Goal: Complete application form

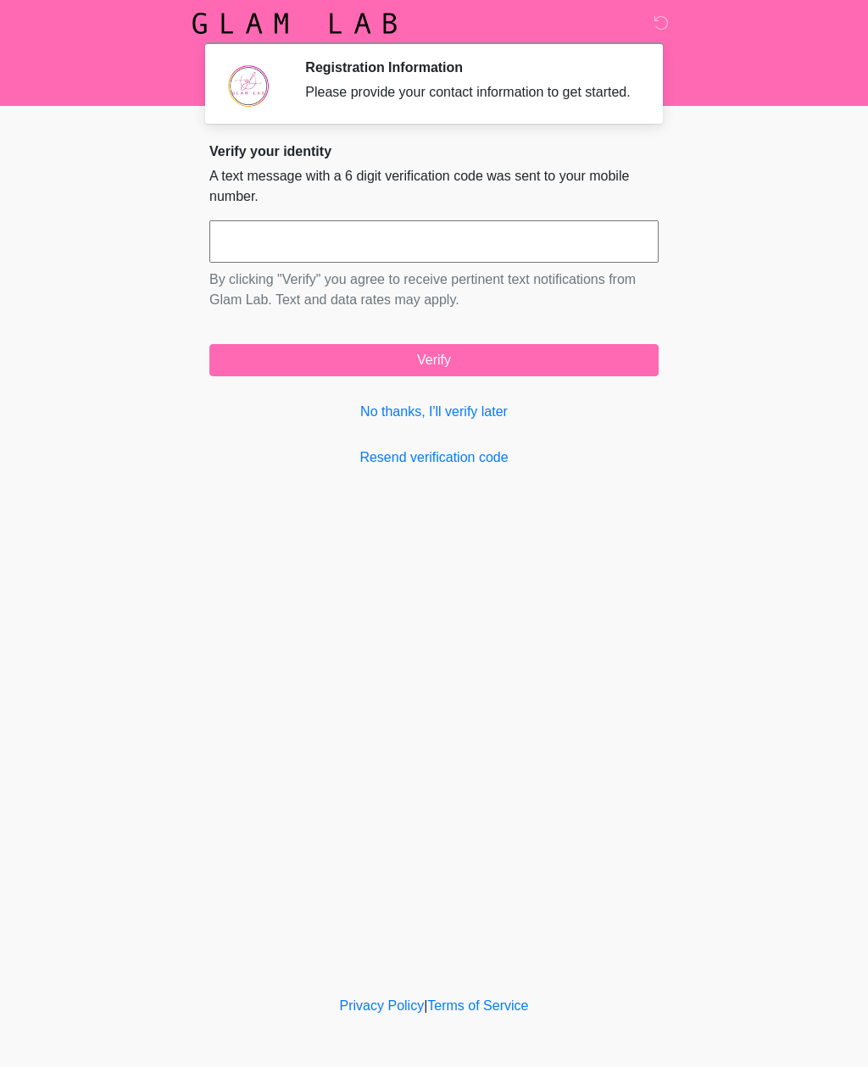
click at [575, 260] on input "text" at bounding box center [433, 241] width 449 height 42
type input "******"
click at [572, 372] on button "Verify" at bounding box center [433, 360] width 449 height 32
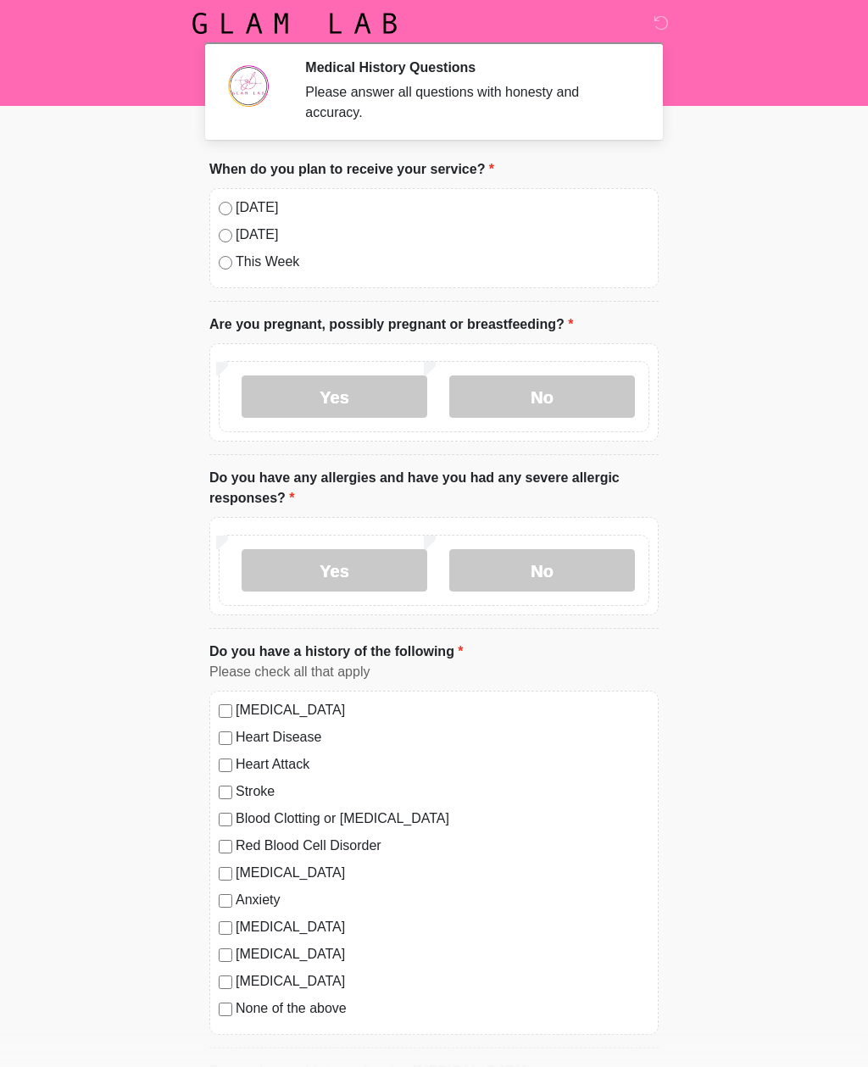
click at [551, 404] on label "No" at bounding box center [542, 397] width 186 height 42
click at [546, 568] on label "No" at bounding box center [542, 570] width 186 height 42
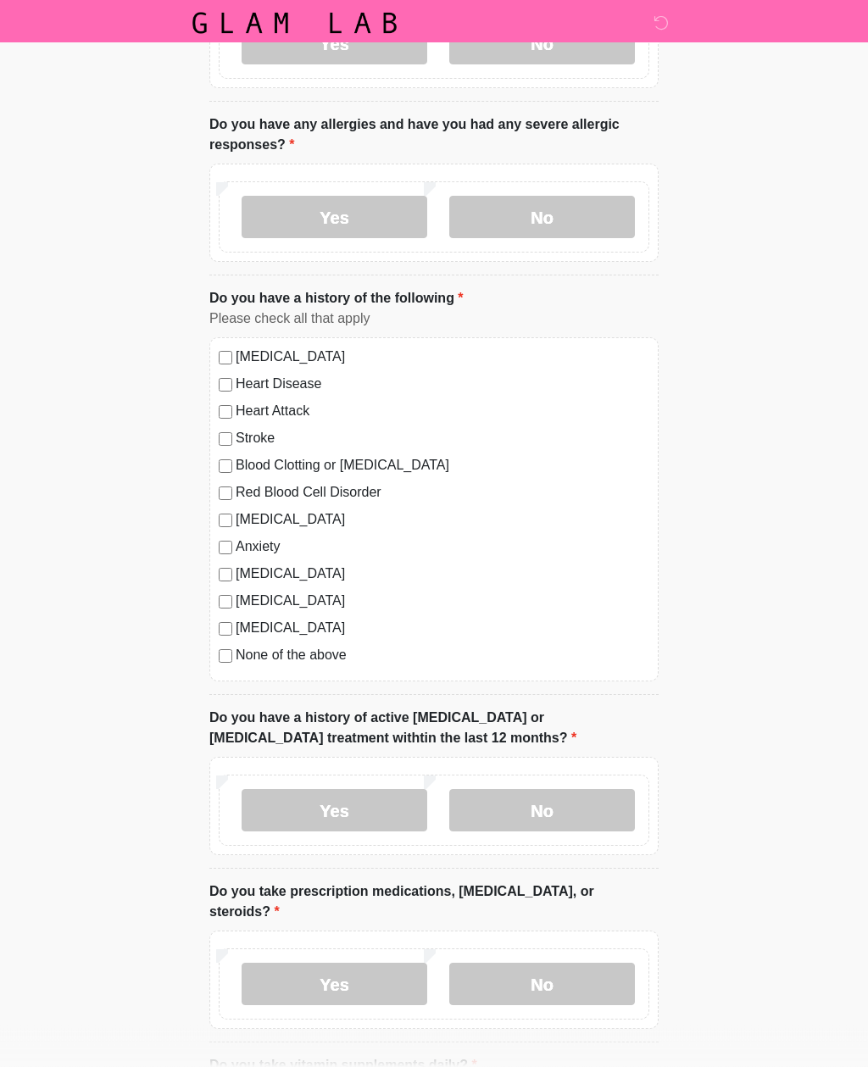
scroll to position [364, 0]
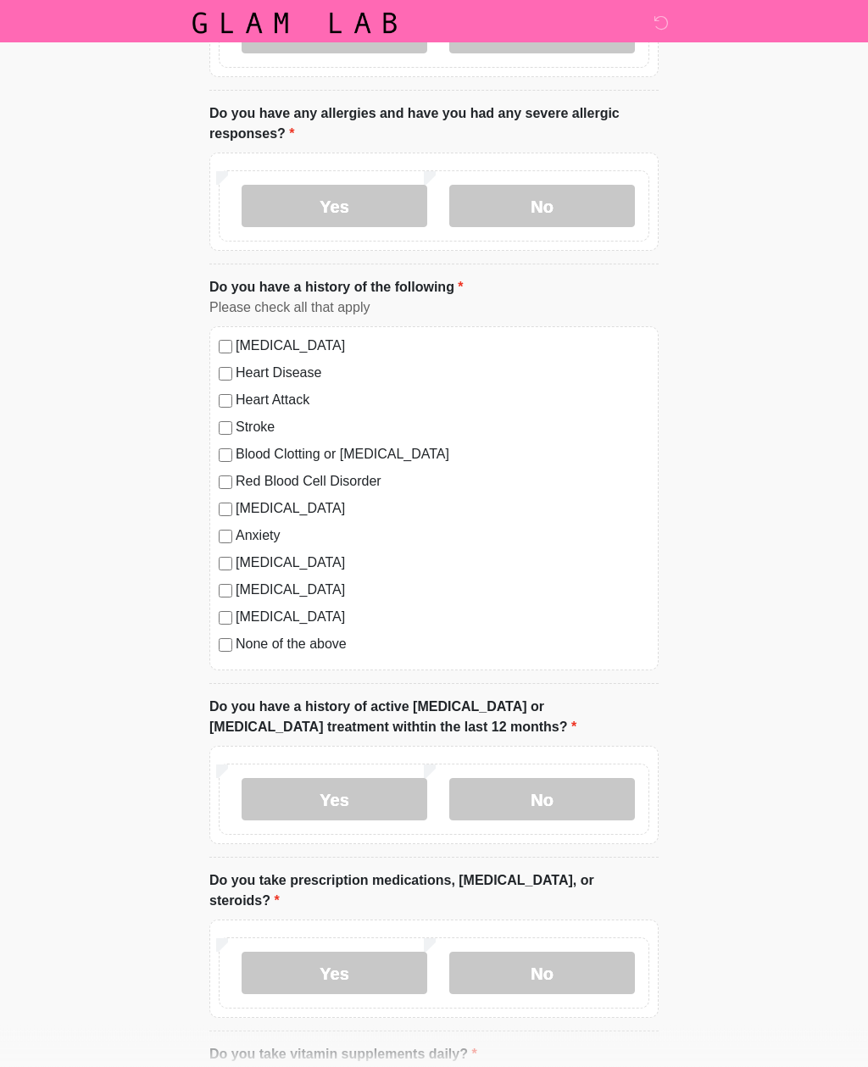
click at [568, 816] on label "No" at bounding box center [542, 800] width 186 height 42
click at [582, 952] on label "No" at bounding box center [542, 973] width 186 height 42
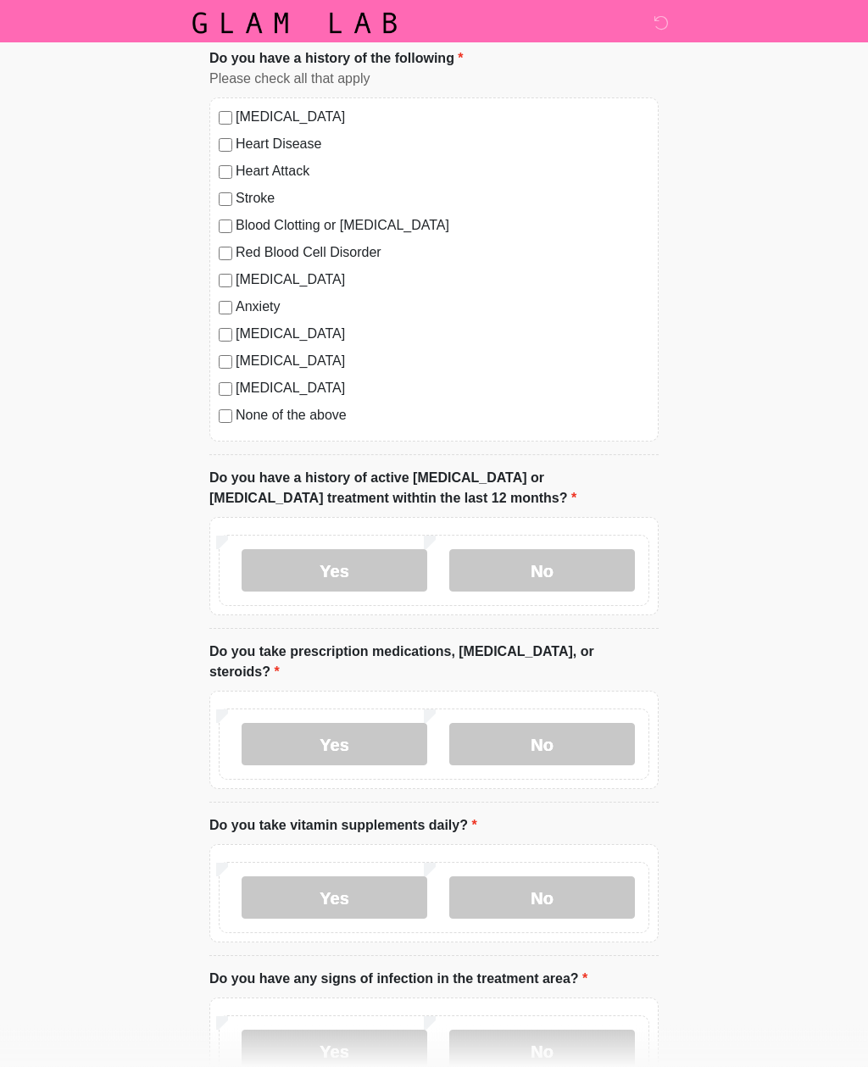
scroll to position [592, 0]
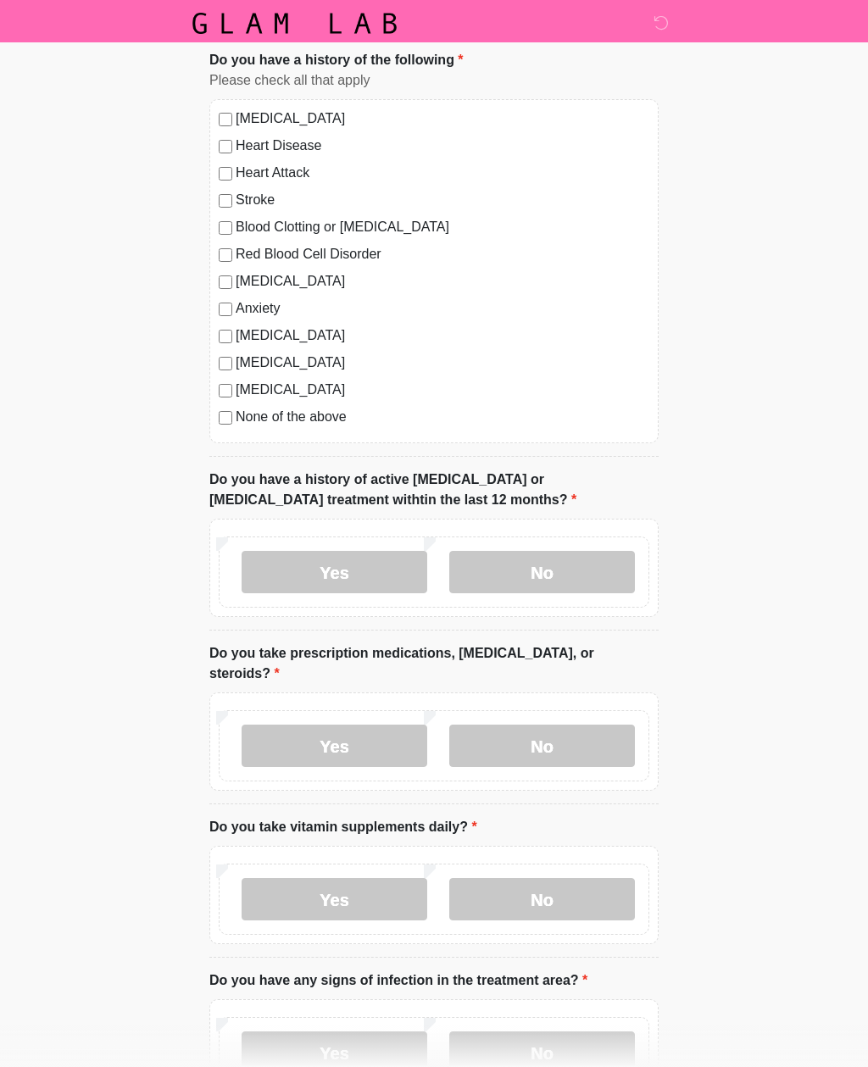
click at [598, 878] on label "No" at bounding box center [542, 899] width 186 height 42
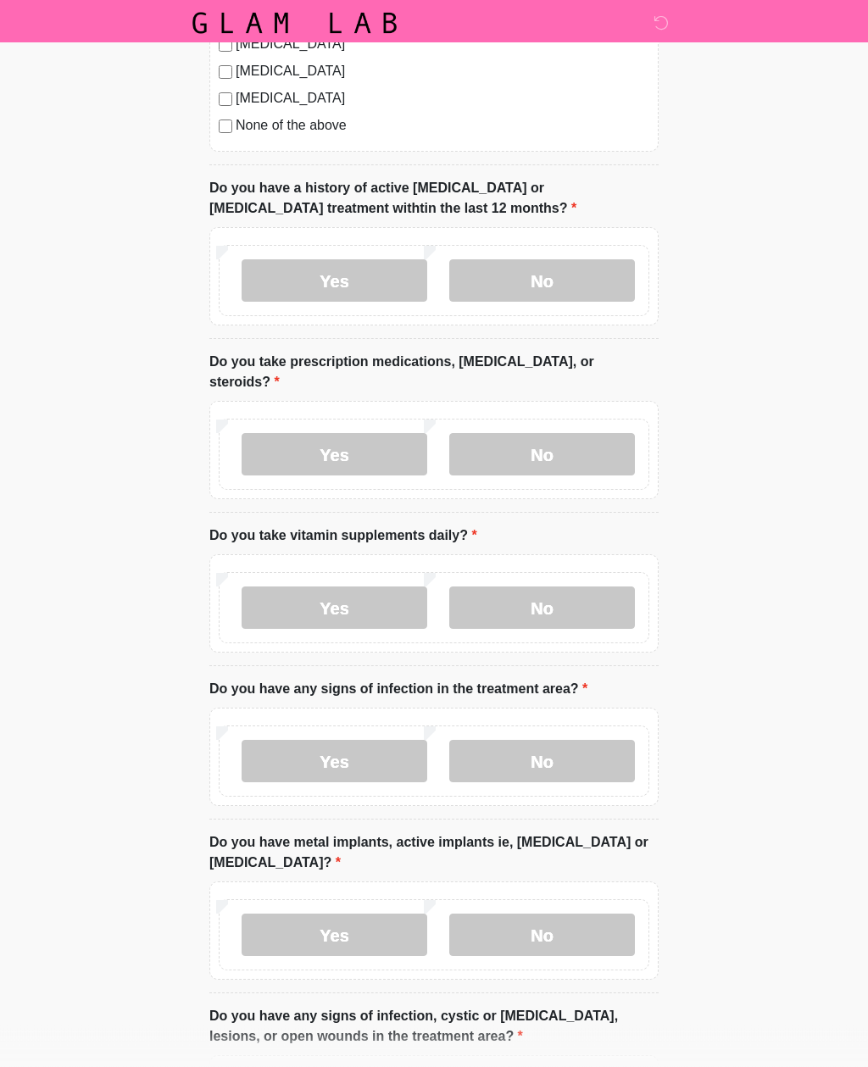
scroll to position [884, 0]
click at [593, 739] on label "No" at bounding box center [542, 760] width 186 height 42
click at [577, 913] on label "No" at bounding box center [542, 934] width 186 height 42
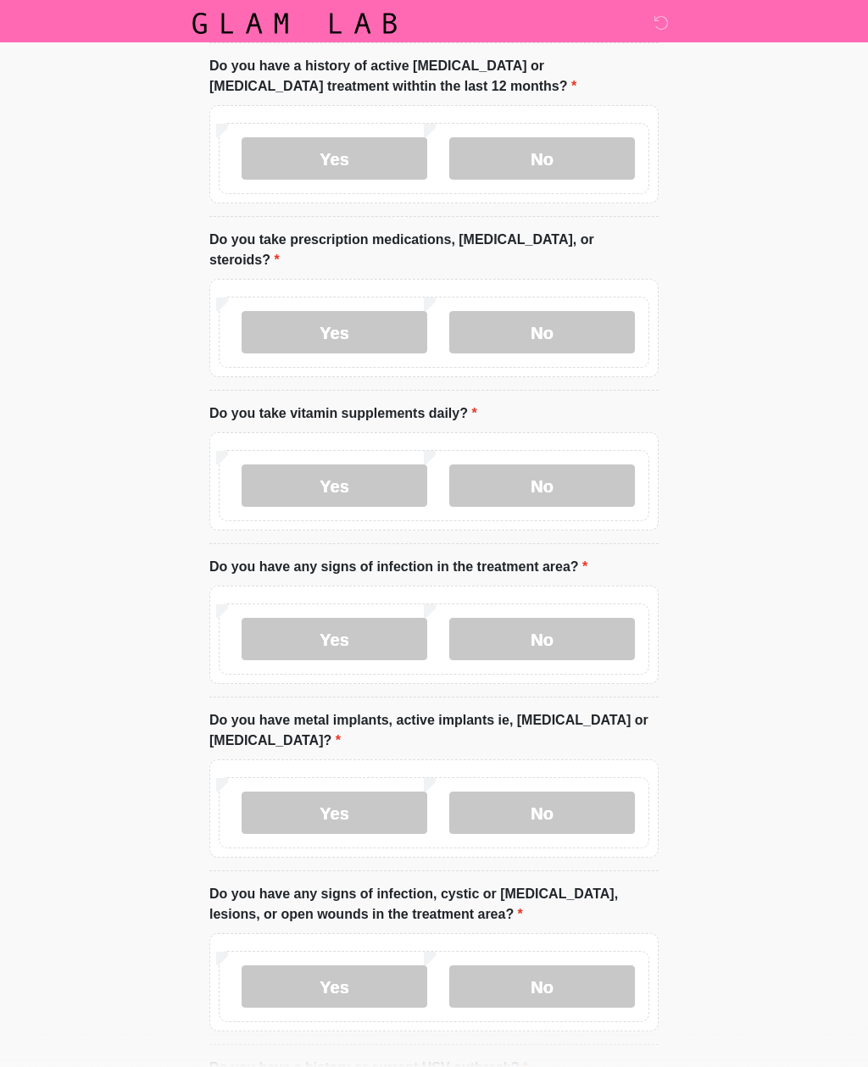
scroll to position [1008, 0]
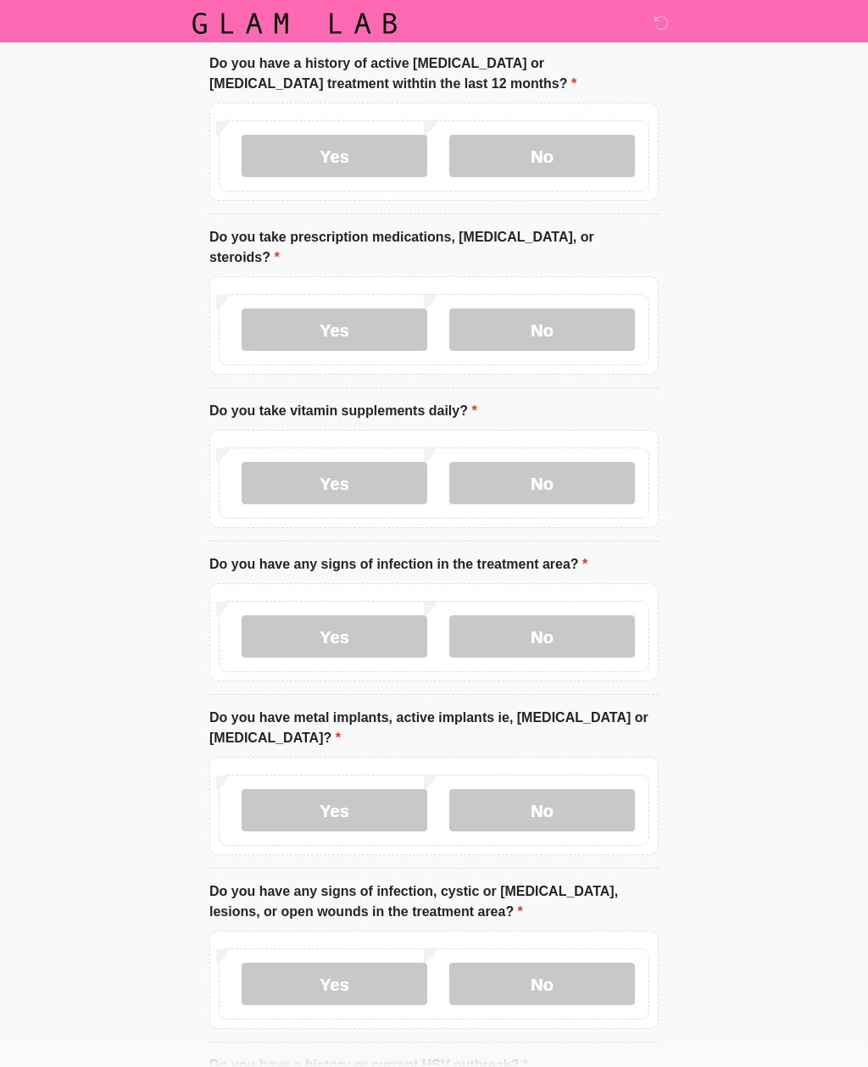
click at [580, 965] on label "No" at bounding box center [542, 984] width 186 height 42
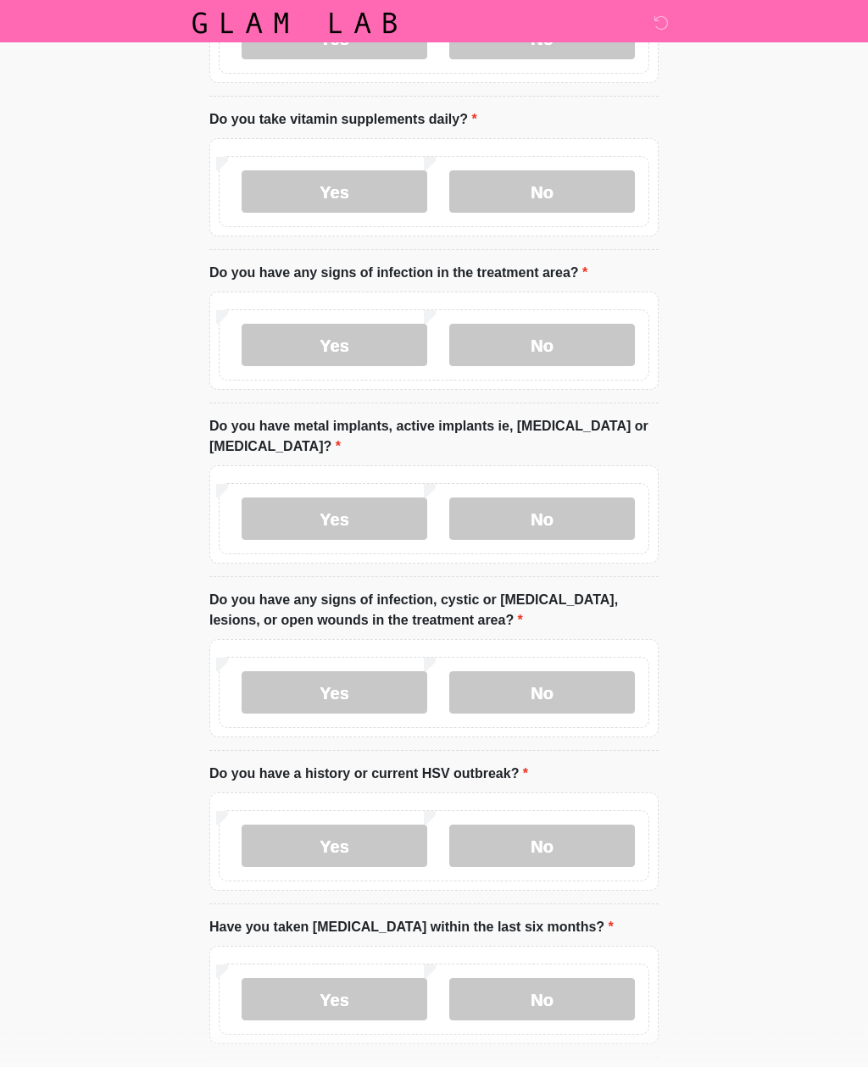
scroll to position [1300, 0]
click at [582, 830] on label "No" at bounding box center [542, 846] width 186 height 42
click at [552, 990] on label "No" at bounding box center [542, 999] width 186 height 42
click at [550, 1067] on button "Continue" at bounding box center [433, 1088] width 449 height 32
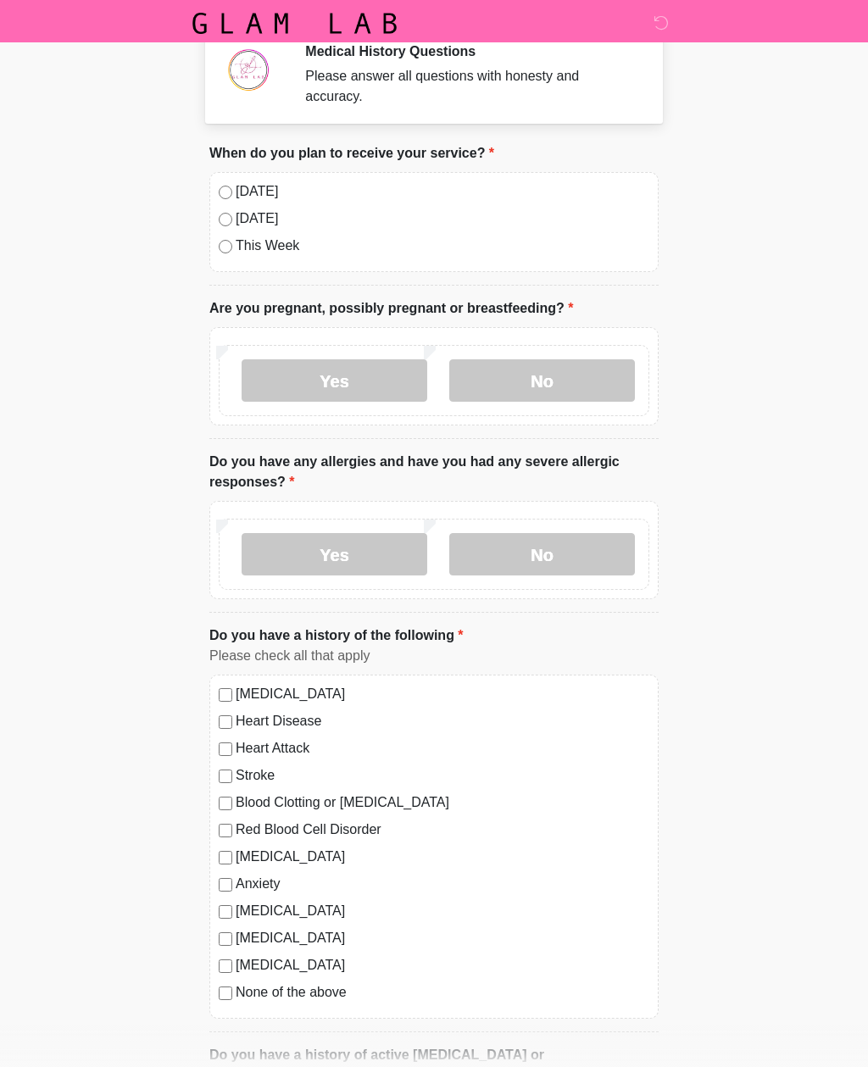
scroll to position [0, 0]
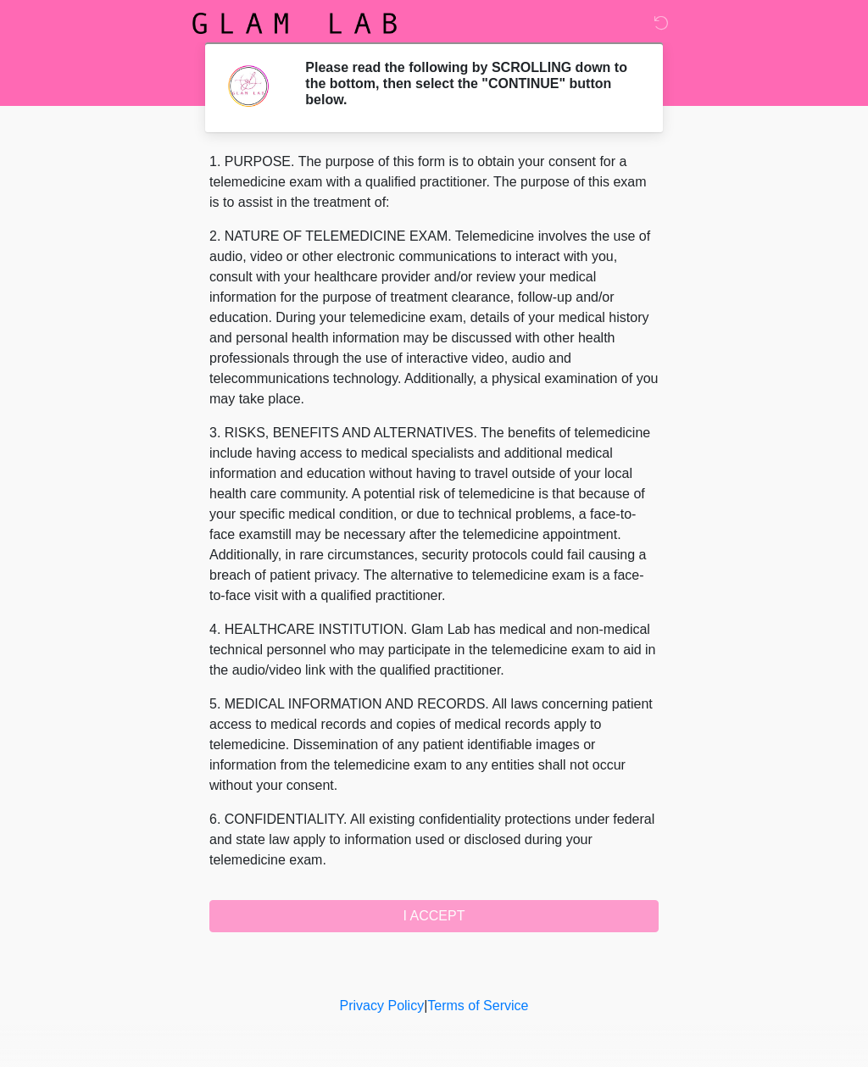
click at [586, 915] on div "1. PURPOSE. The purpose of this form is to obtain your consent for a telemedici…" at bounding box center [433, 542] width 449 height 781
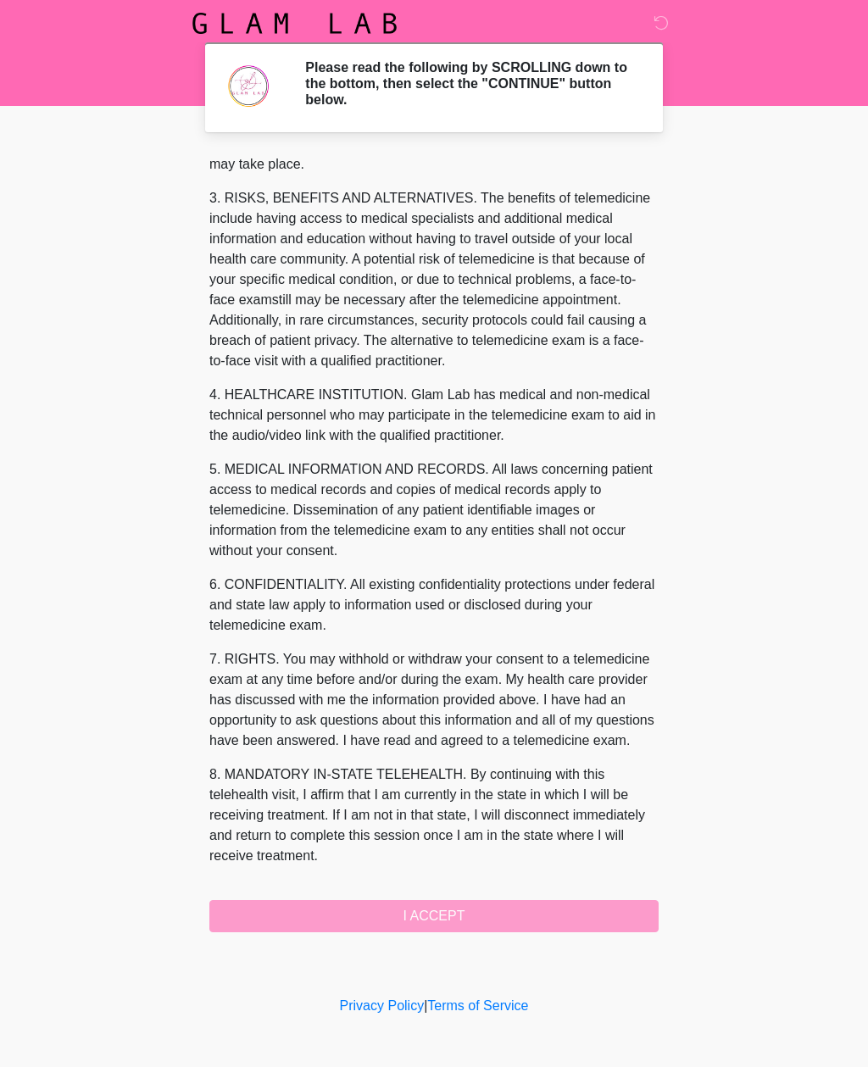
scroll to position [255, 0]
click at [526, 909] on button "I ACCEPT" at bounding box center [433, 916] width 449 height 32
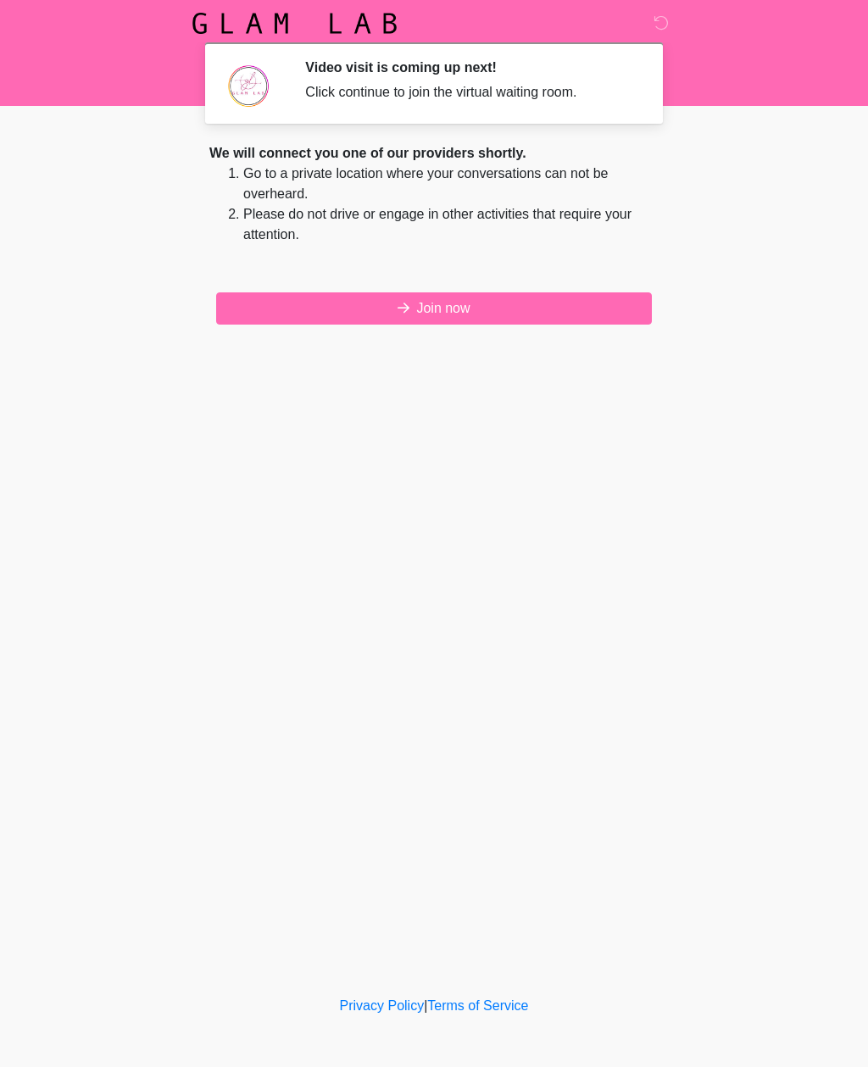
click at [560, 309] on button "Join now" at bounding box center [434, 308] width 436 height 32
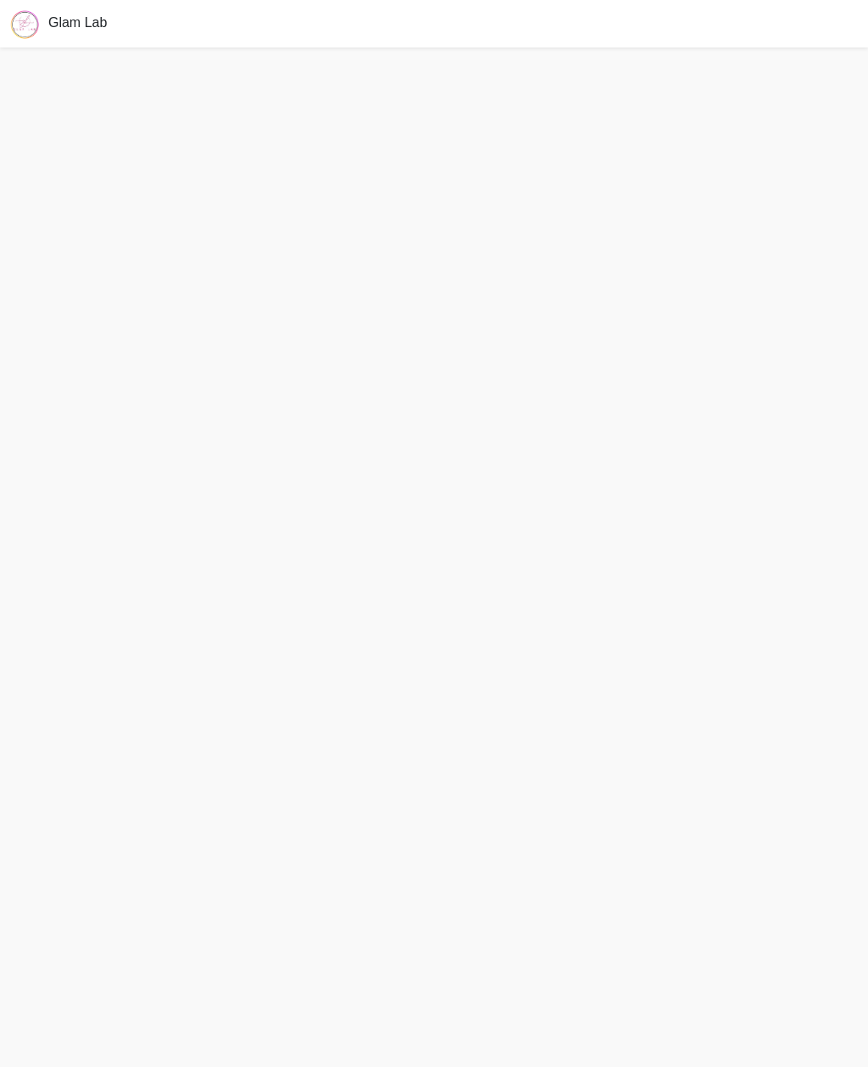
scroll to position [59, 0]
